Goal: Information Seeking & Learning: Learn about a topic

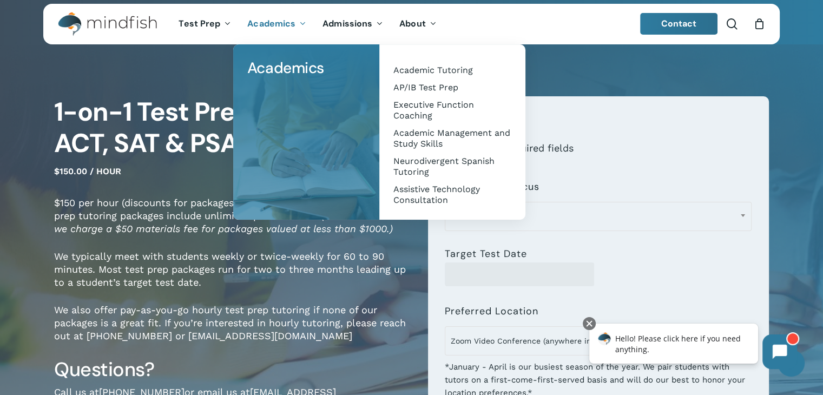
click at [274, 27] on span "Academics" at bounding box center [271, 23] width 48 height 11
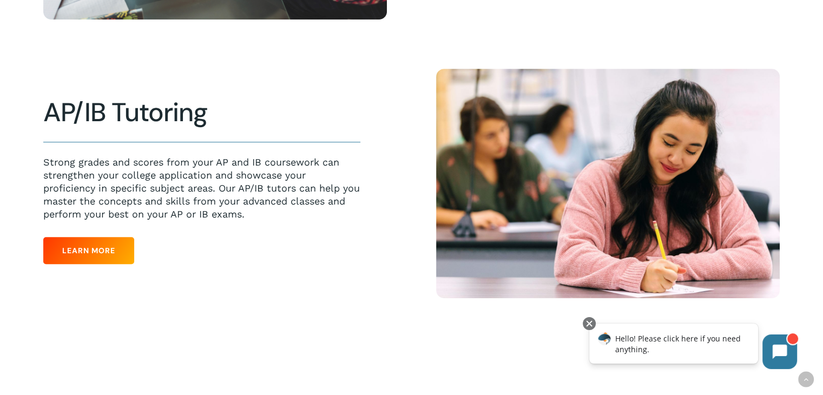
scroll to position [628, 0]
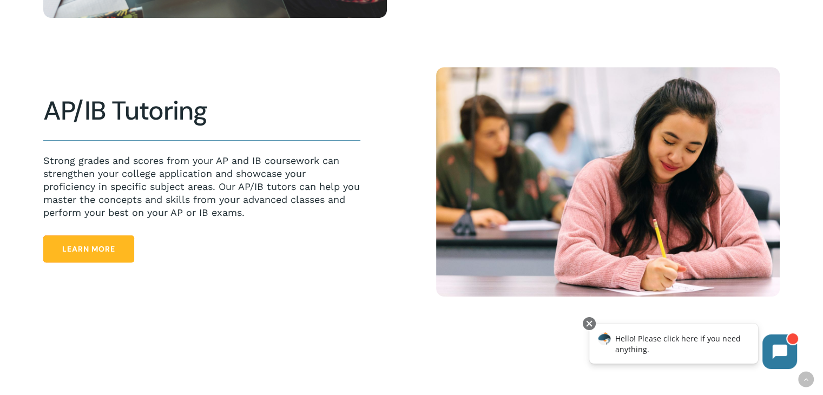
click at [90, 242] on link "Learn More" at bounding box center [88, 248] width 91 height 27
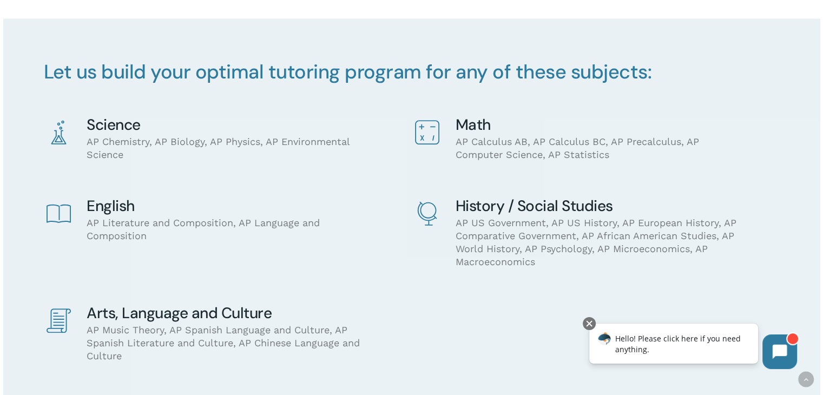
scroll to position [844, 0]
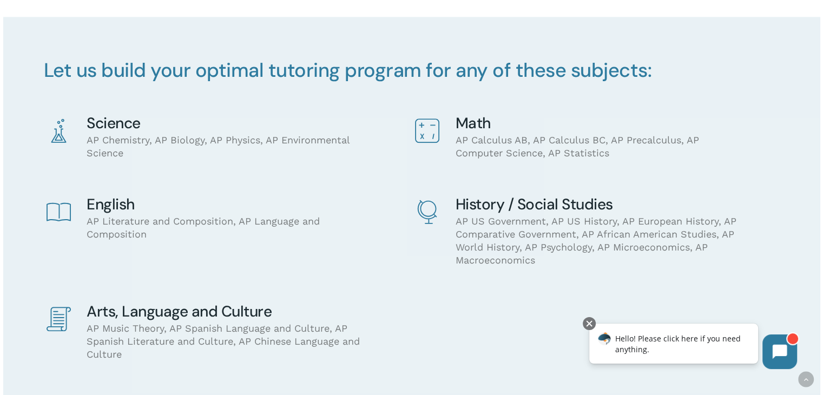
click at [203, 172] on div "Science AP Chemistry, AP Biology, AP Physics, AP Environmental Science Math AP …" at bounding box center [411, 256] width 737 height 282
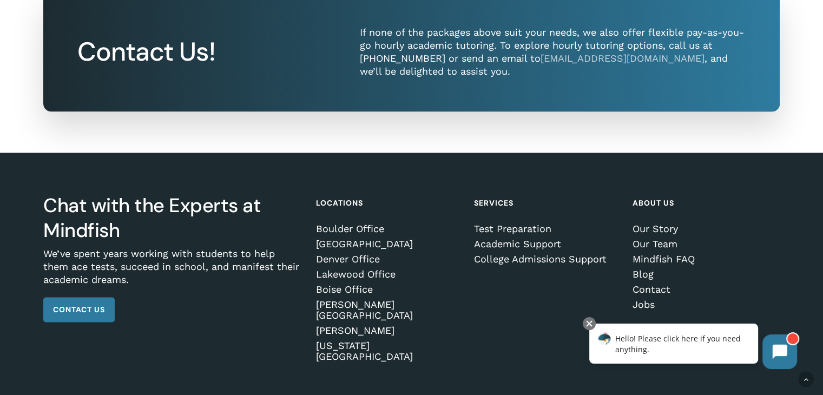
scroll to position [1678, 0]
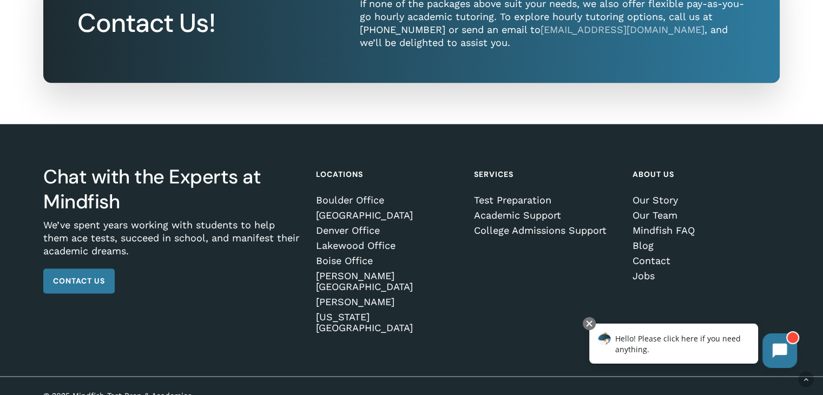
click at [764, 354] on button at bounding box center [779, 350] width 35 height 35
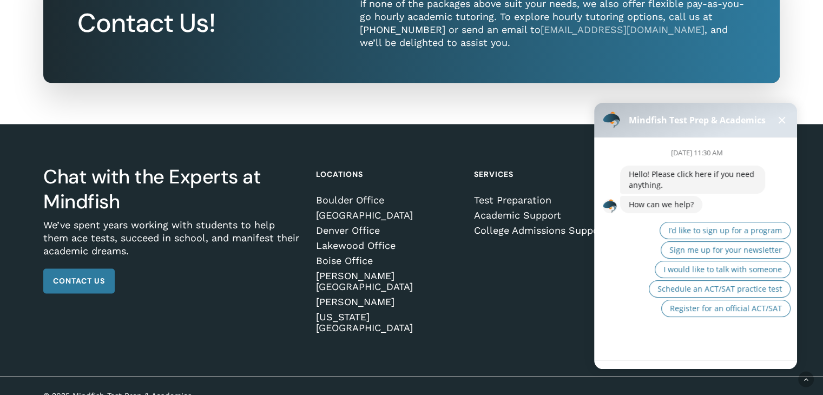
click at [513, 289] on div "Chat with the Experts at Mindfish We’ve spent years working with students to he…" at bounding box center [411, 250] width 736 height 252
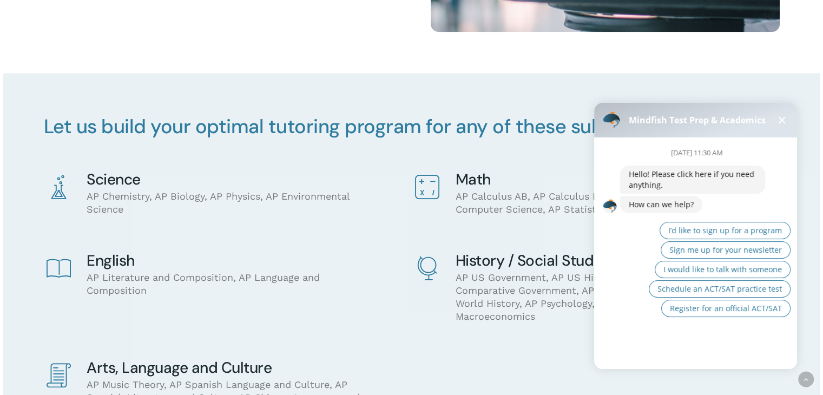
scroll to position [748, 0]
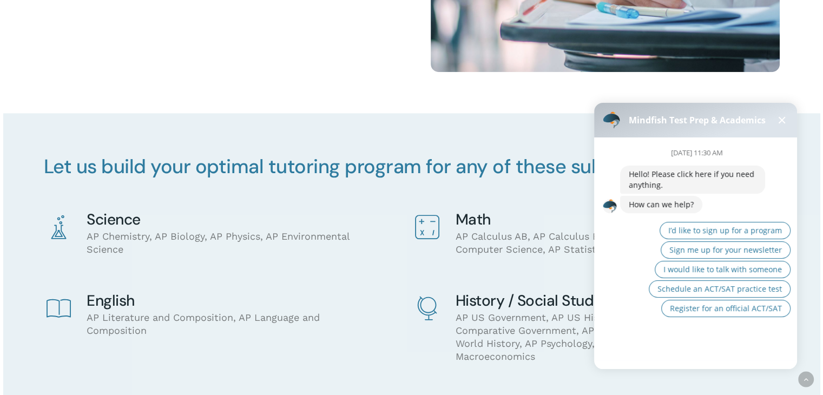
click at [780, 121] on span at bounding box center [782, 120] width 7 height 7
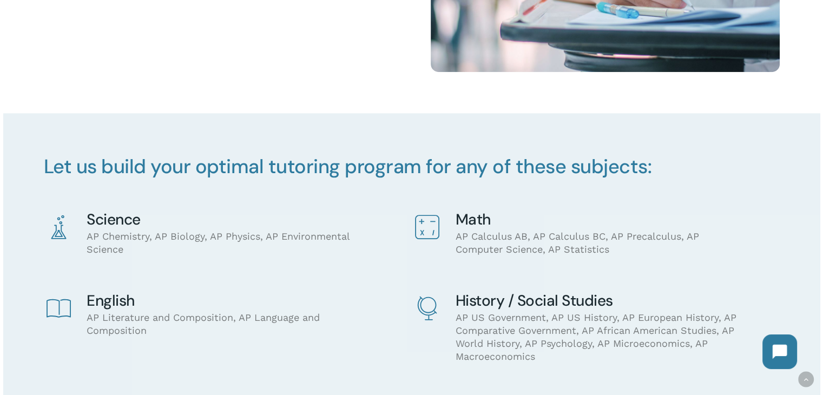
click at [96, 228] on h4 "Science" at bounding box center [231, 220] width 288 height 16
click at [66, 235] on icon at bounding box center [59, 227] width 24 height 24
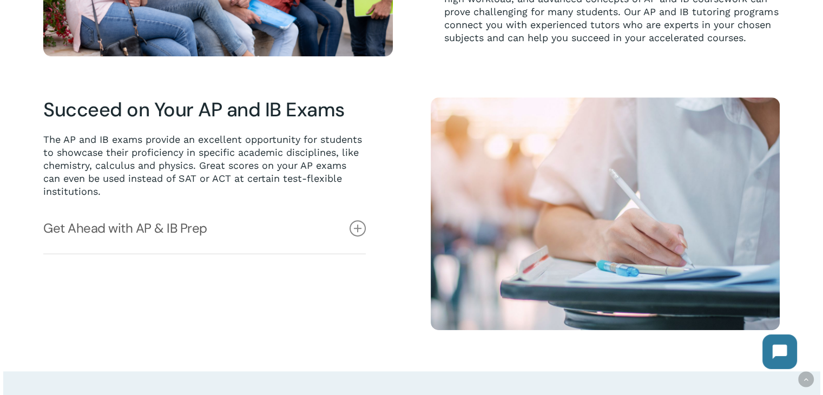
scroll to position [488, 0]
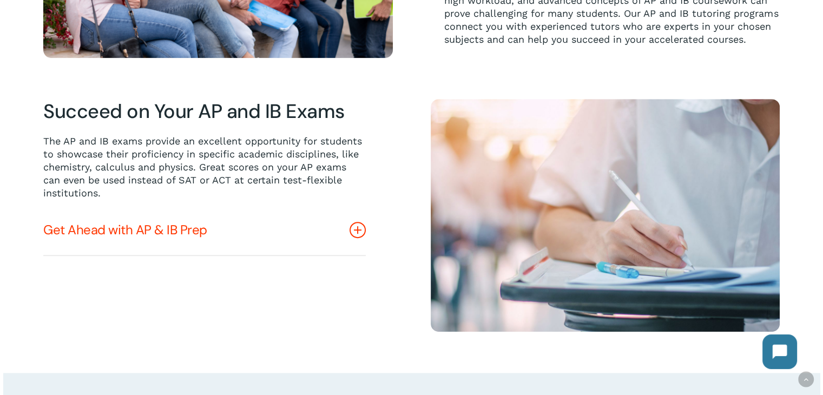
click at [130, 232] on link "Get Ahead with AP & IB Prep" at bounding box center [204, 230] width 322 height 50
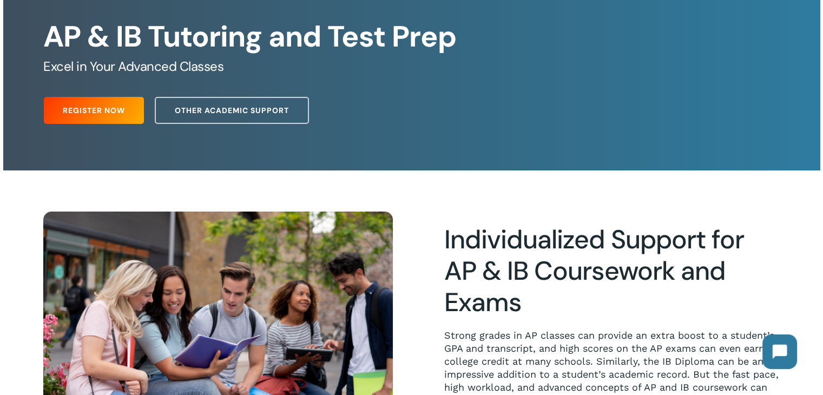
scroll to position [77, 0]
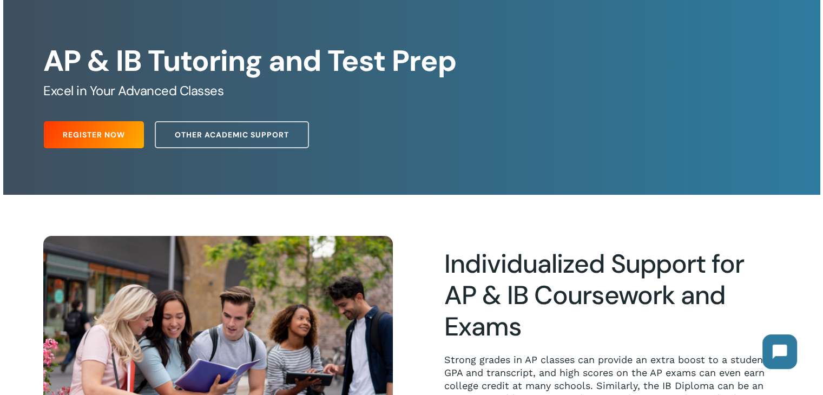
click at [466, 137] on div "Register Now Other Academic Support" at bounding box center [412, 131] width 736 height 43
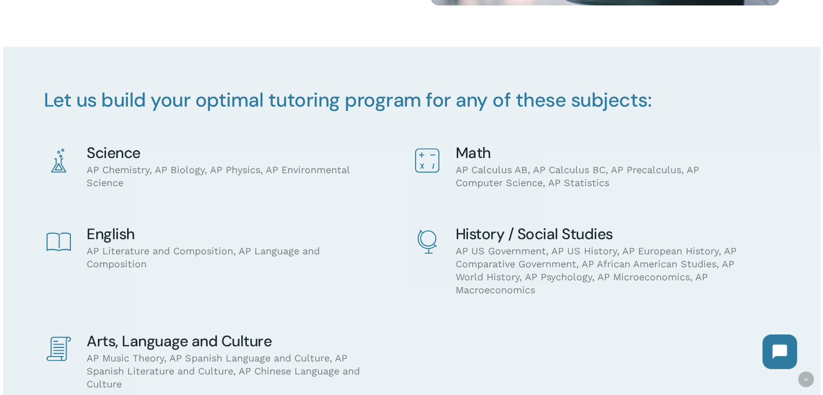
scroll to position [769, 0]
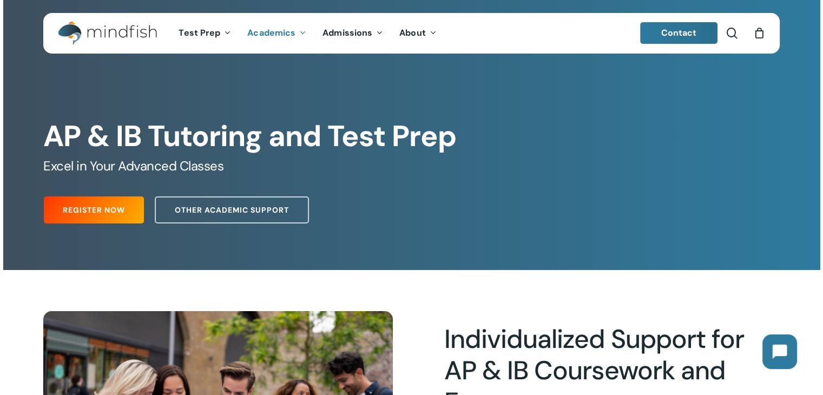
scroll to position [0, 0]
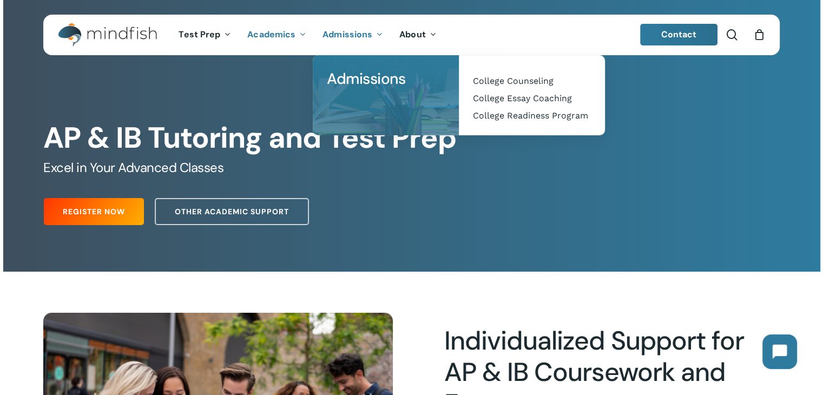
click at [354, 34] on span "Admissions" at bounding box center [347, 34] width 50 height 11
click at [503, 85] on span "College Counseling" at bounding box center [513, 81] width 81 height 10
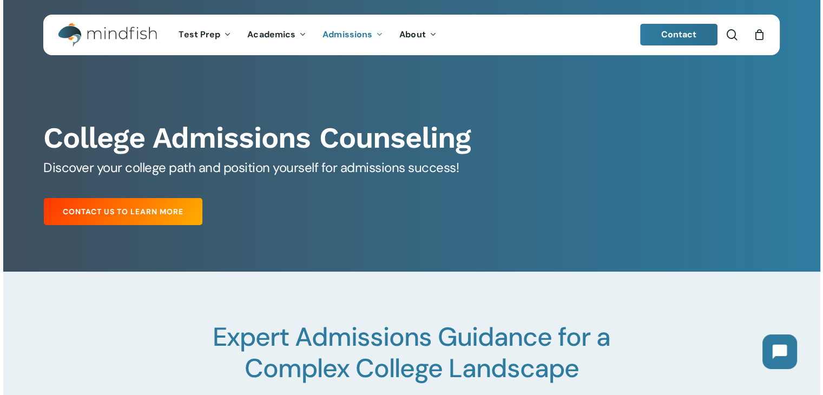
click at [331, 276] on div at bounding box center [411, 399] width 817 height 254
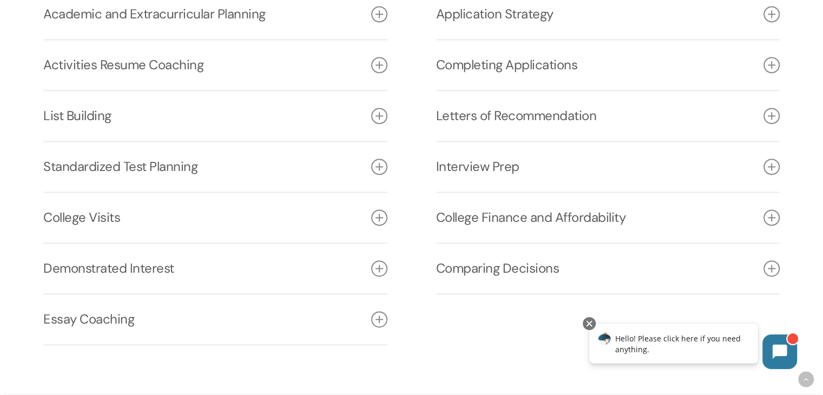
scroll to position [1558, 0]
click at [578, 215] on link "College Finance and Affordability" at bounding box center [608, 217] width 344 height 50
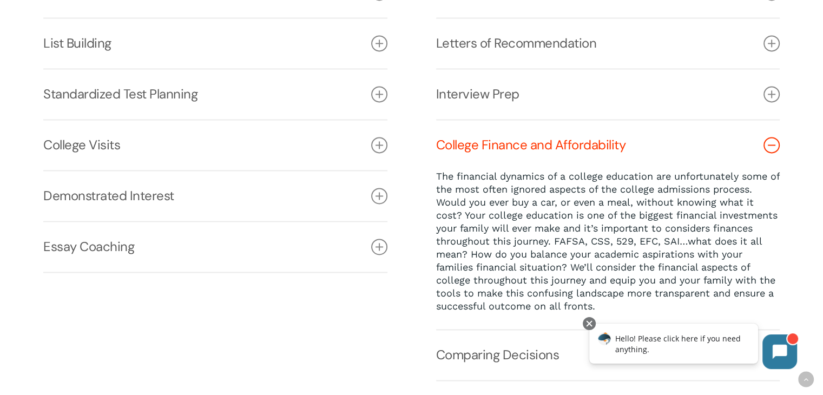
scroll to position [1623, 0]
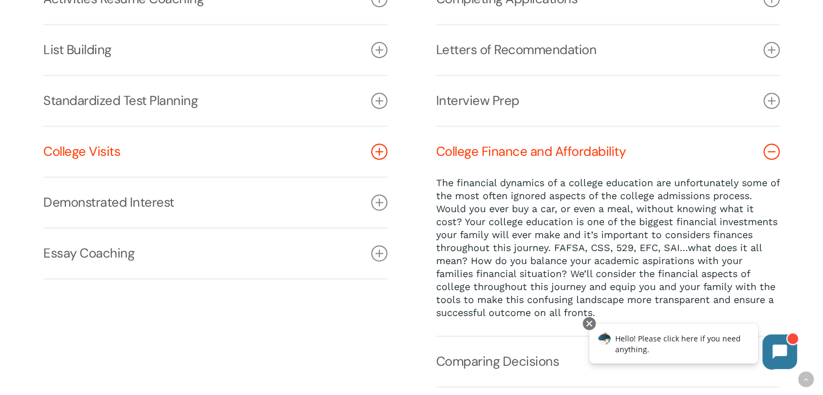
click at [108, 162] on link "College Visits" at bounding box center [215, 152] width 344 height 50
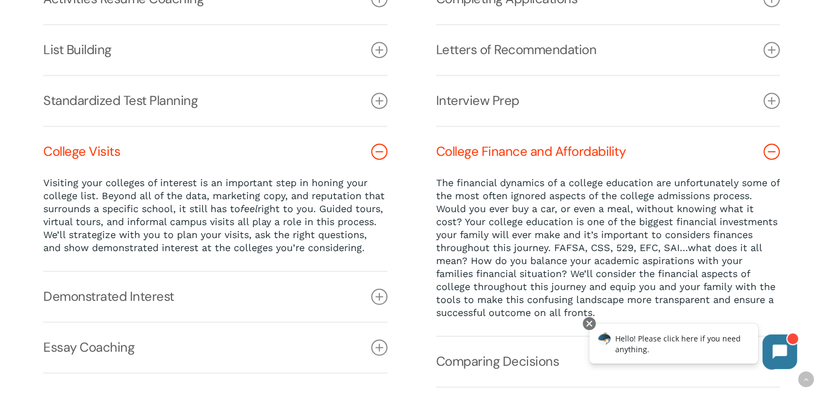
click at [11, 253] on div at bounding box center [411, 179] width 817 height 513
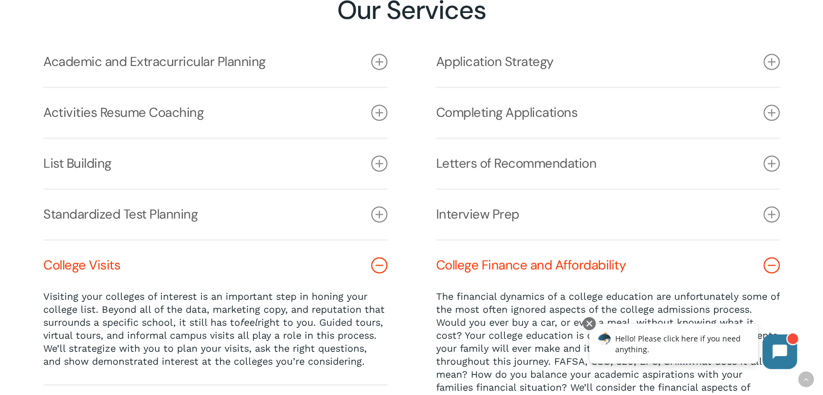
scroll to position [1407, 0]
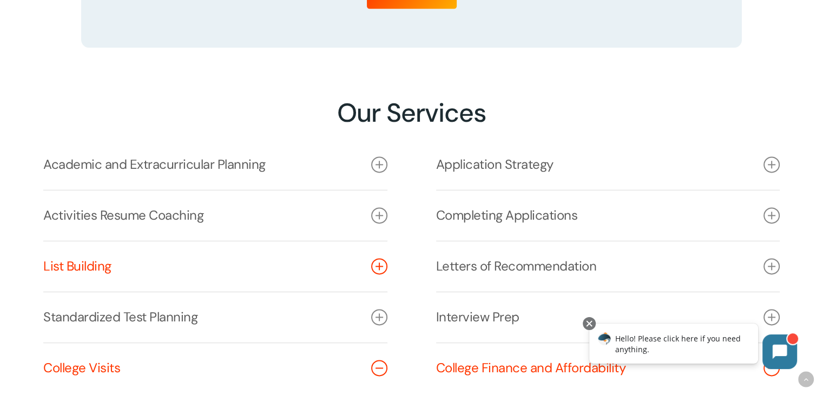
click at [76, 259] on link "List Building" at bounding box center [215, 266] width 344 height 50
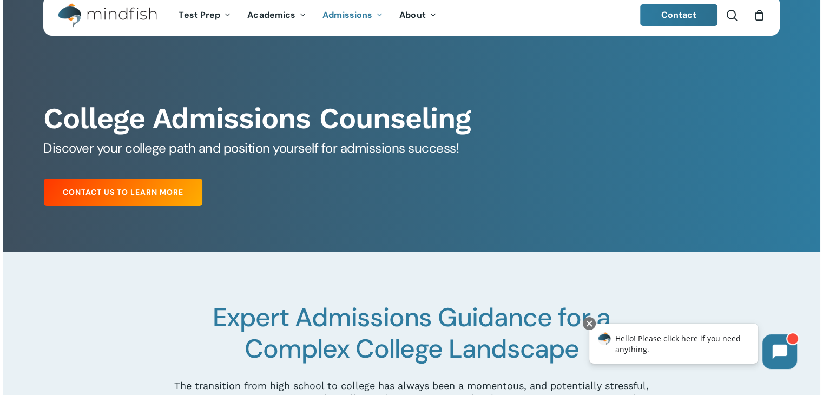
scroll to position [0, 0]
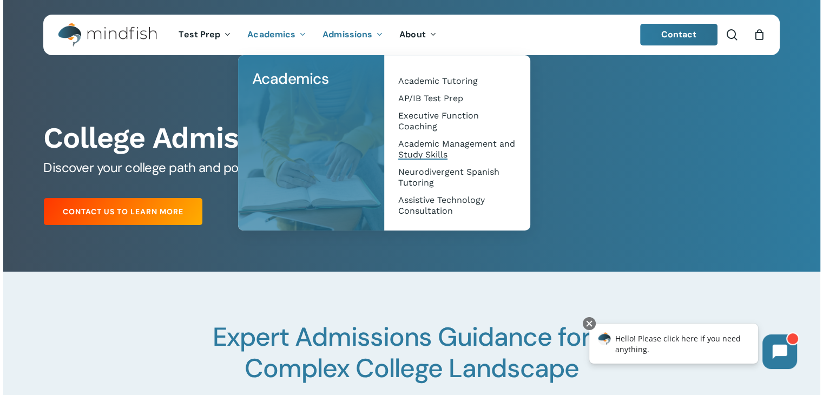
click at [430, 155] on span "Academic Management and Study Skills" at bounding box center [456, 149] width 117 height 21
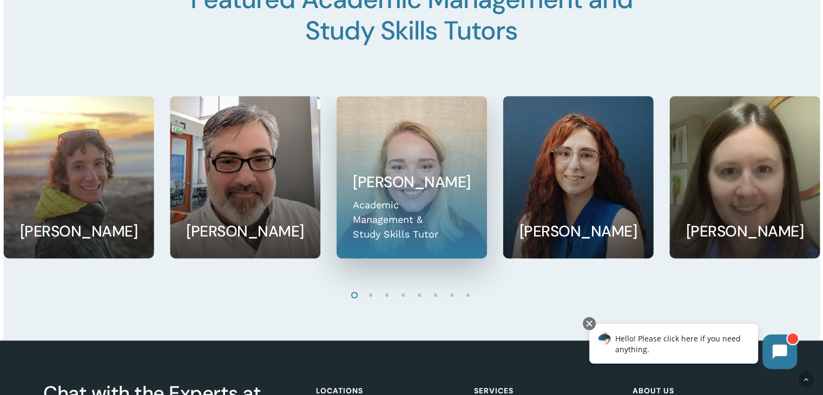
scroll to position [1398, 0]
